Goal: Register for event/course

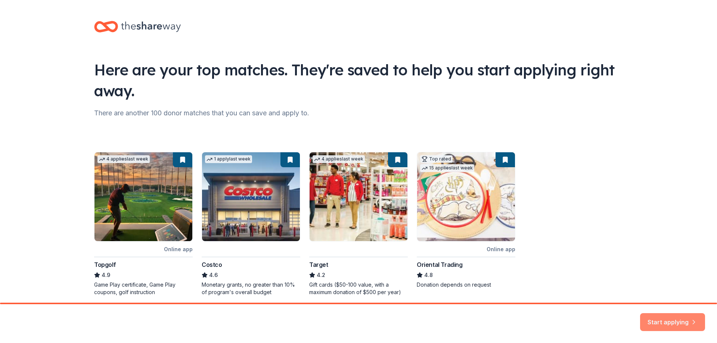
click at [687, 316] on button "Start applying" at bounding box center [672, 318] width 65 height 18
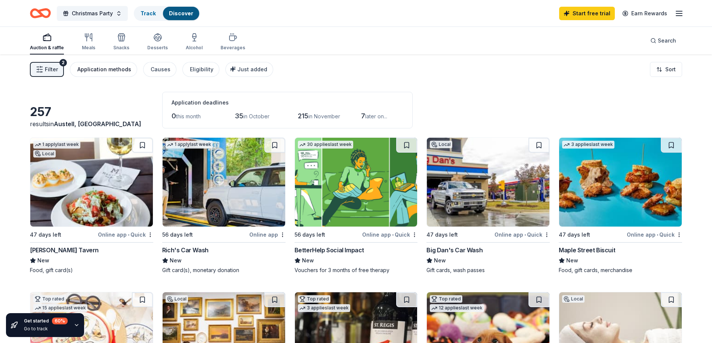
click at [91, 65] on div "Application methods" at bounding box center [104, 69] width 54 height 9
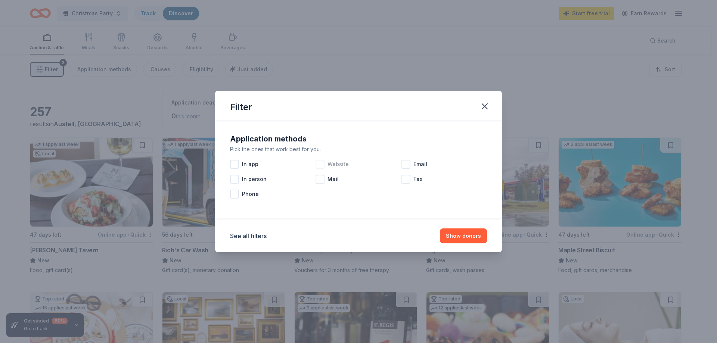
click at [318, 168] on div at bounding box center [320, 164] width 9 height 9
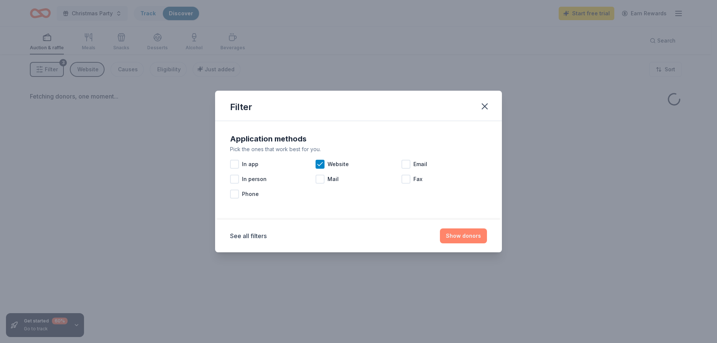
click at [451, 237] on button "Show donors" at bounding box center [463, 236] width 47 height 15
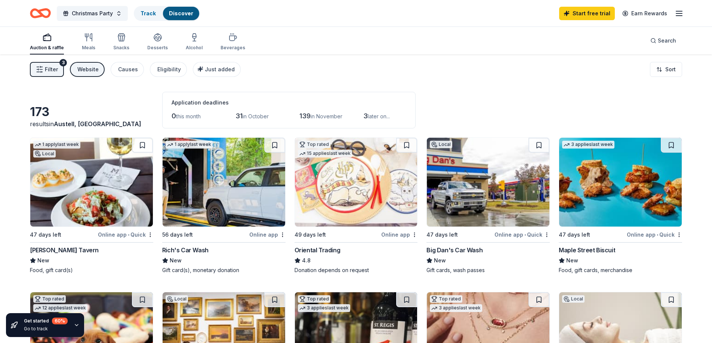
click at [88, 67] on div "Website" at bounding box center [87, 69] width 21 height 9
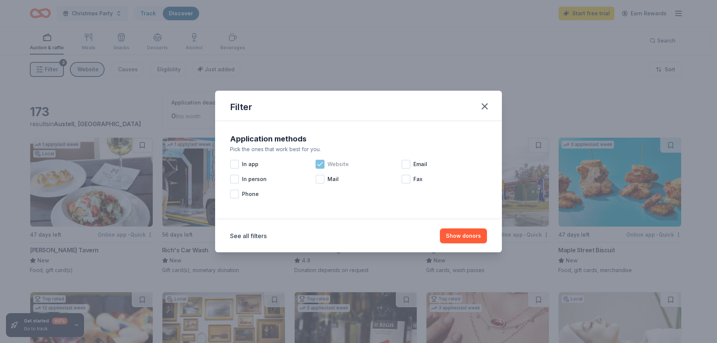
click at [327, 161] on div "Website" at bounding box center [359, 164] width 86 height 15
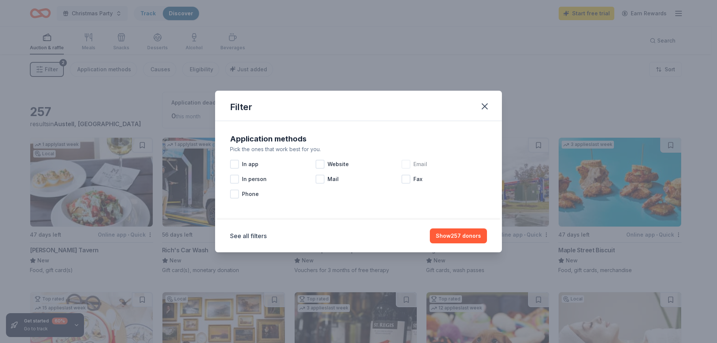
click at [403, 166] on div at bounding box center [406, 164] width 9 height 9
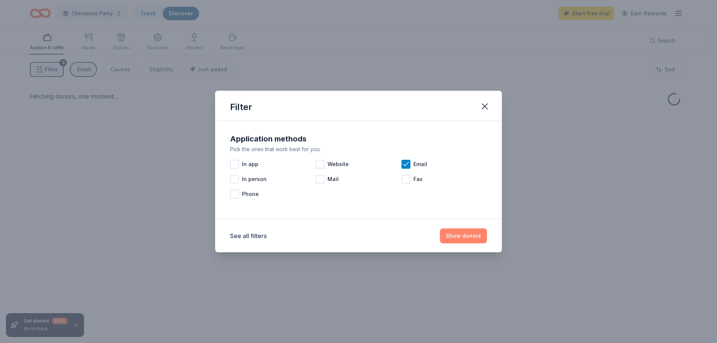
click at [453, 236] on button "Show donors" at bounding box center [463, 236] width 47 height 15
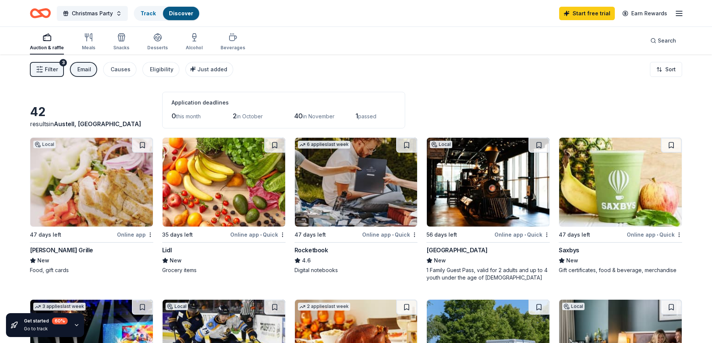
click at [76, 66] on button "Email" at bounding box center [83, 69] width 27 height 15
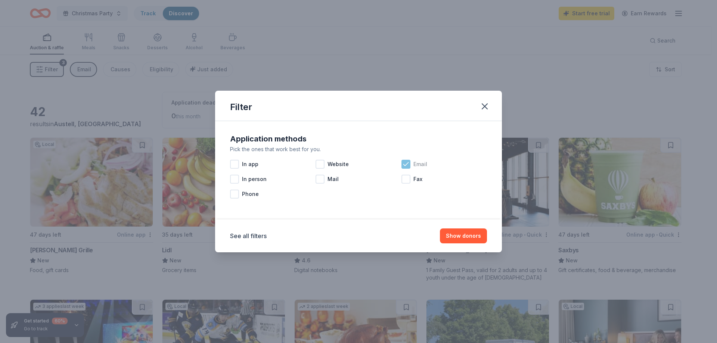
click at [407, 168] on icon at bounding box center [405, 164] width 7 height 7
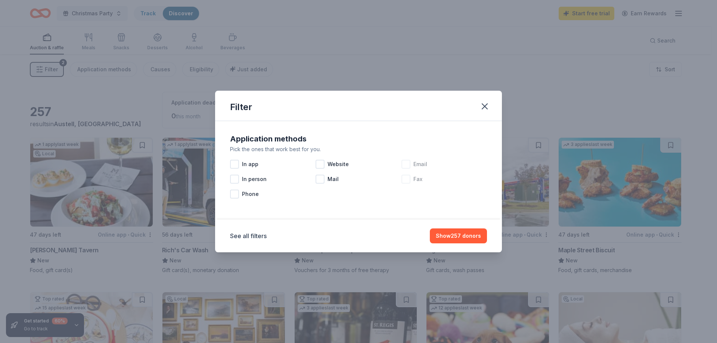
click at [406, 178] on div at bounding box center [406, 179] width 9 height 9
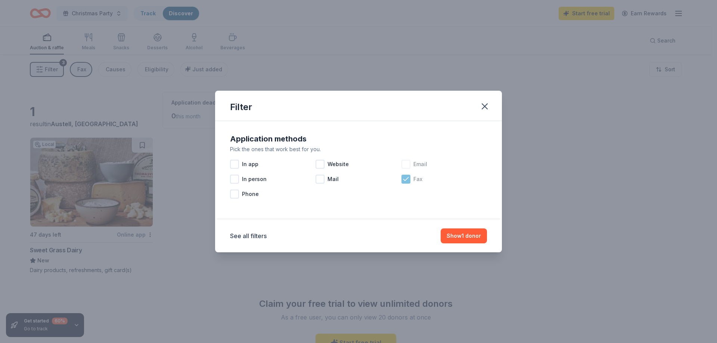
click at [408, 179] on icon at bounding box center [405, 179] width 7 height 7
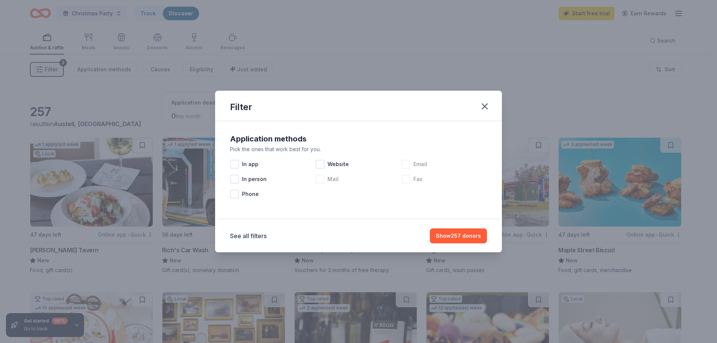
click at [321, 177] on div at bounding box center [320, 179] width 9 height 9
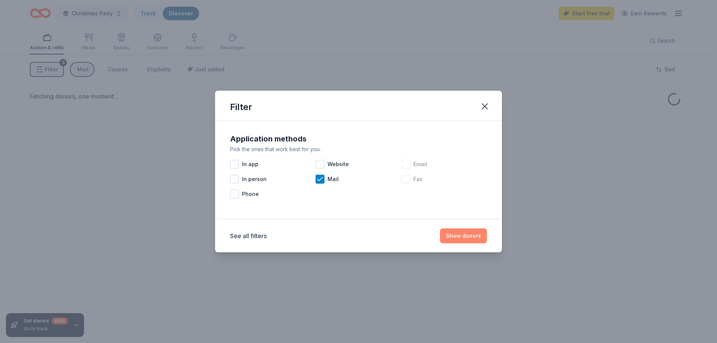
click at [453, 236] on button "Show donors" at bounding box center [463, 236] width 47 height 15
